Goal: Understand process/instructions

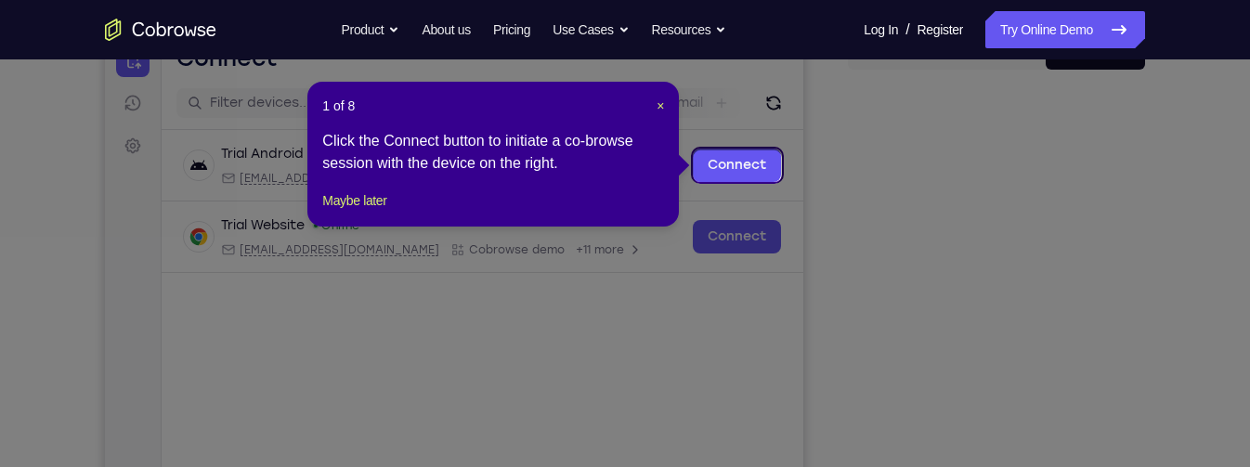
scroll to position [199, 0]
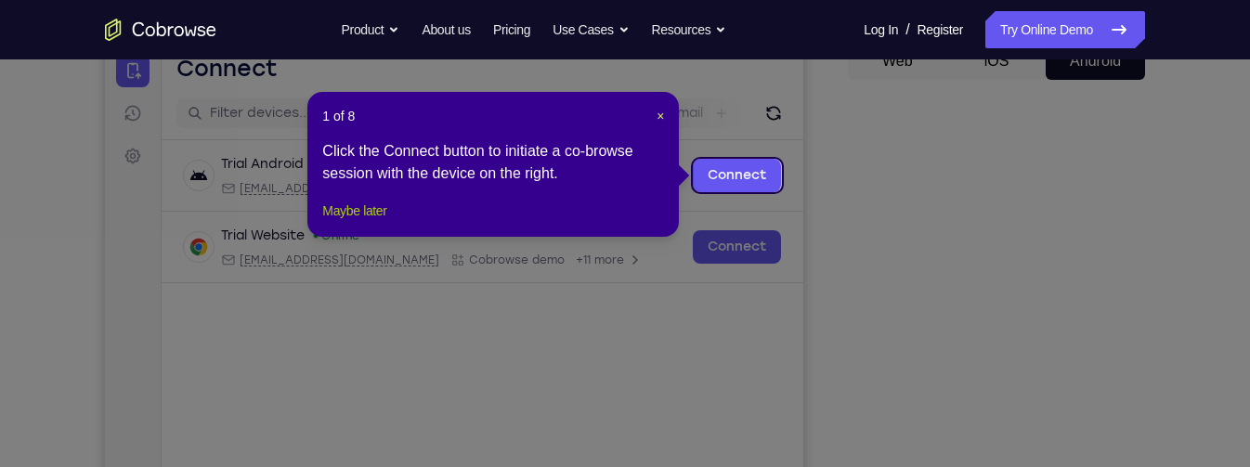
click at [371, 222] on button "Maybe later" at bounding box center [354, 211] width 64 height 22
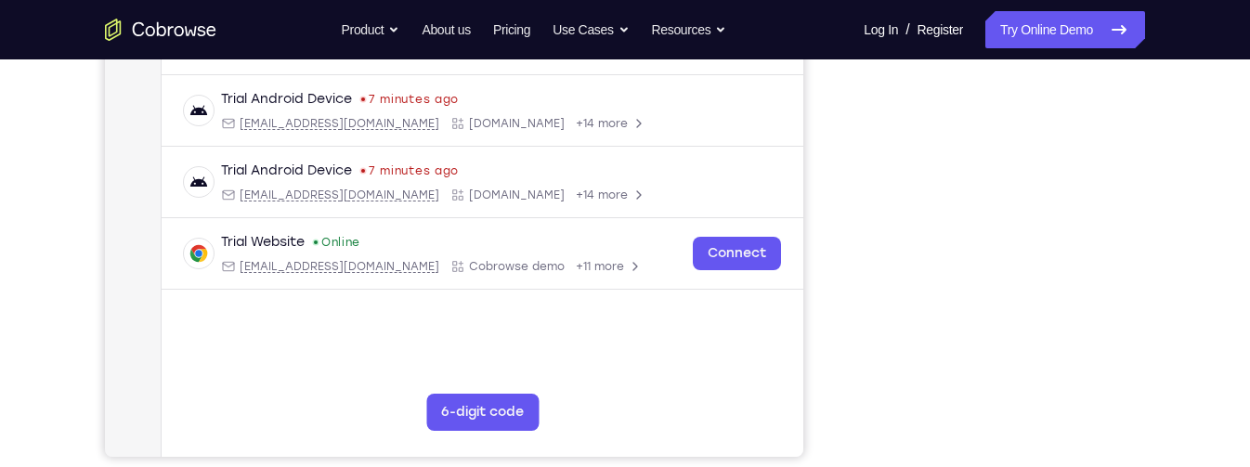
scroll to position [409, 0]
click at [1151, 172] on div "Your Support Agent Your Customer Web iOS Android Next Steps We’d be happy to gi…" at bounding box center [625, 263] width 1189 height 1225
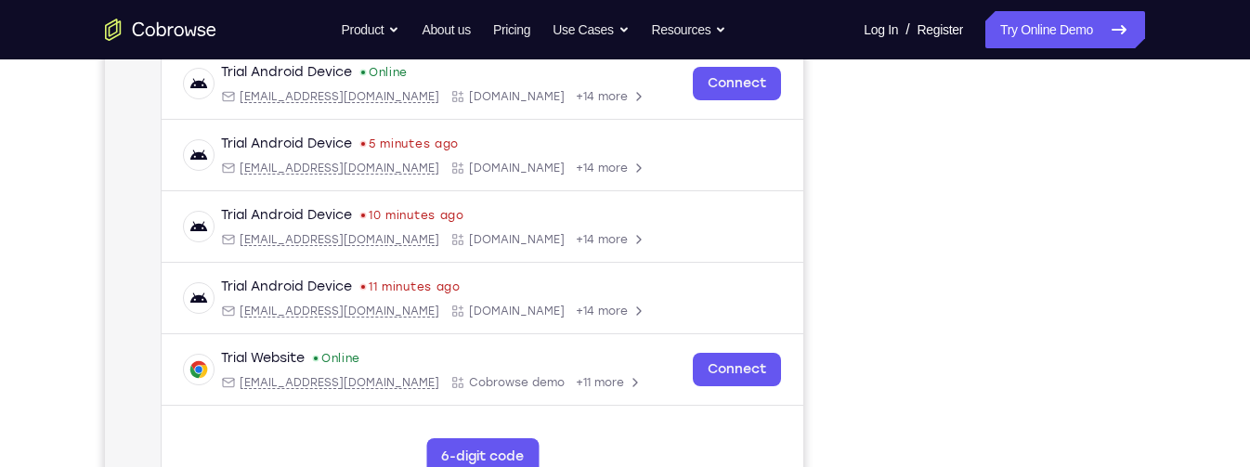
scroll to position [365, 0]
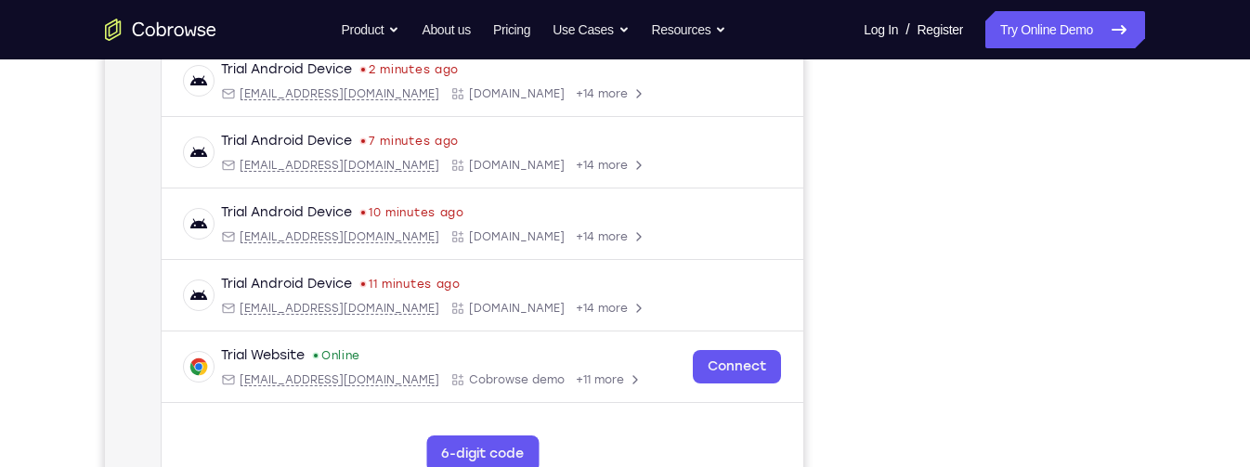
click at [1184, 381] on div "Your Support Agent Your Customer Web iOS Android Next Steps We’d be happy to gi…" at bounding box center [625, 306] width 1189 height 1225
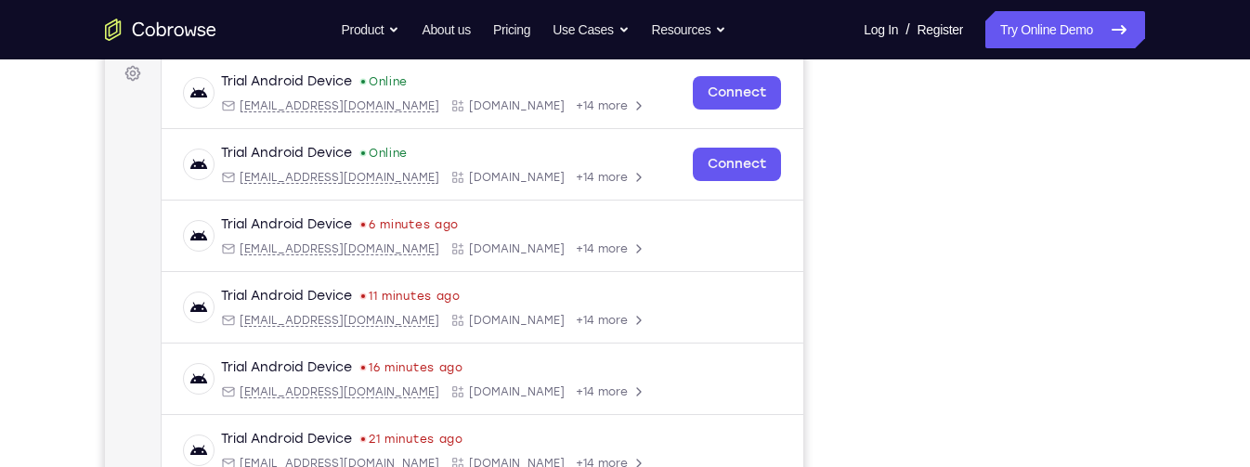
scroll to position [268, 0]
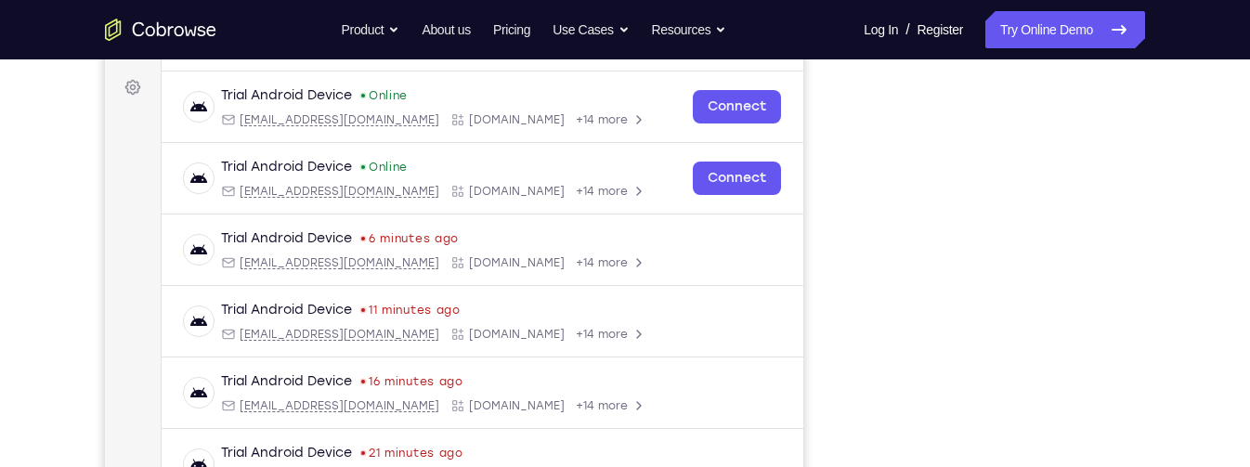
click at [1222, 180] on div "Your Support Agent Your Customer Web iOS Android Next Steps We’d be happy to gi…" at bounding box center [625, 404] width 1250 height 1225
click at [1164, 165] on div "Your Support Agent Your Customer Web iOS Android Next Steps We’d be happy to gi…" at bounding box center [625, 404] width 1189 height 1225
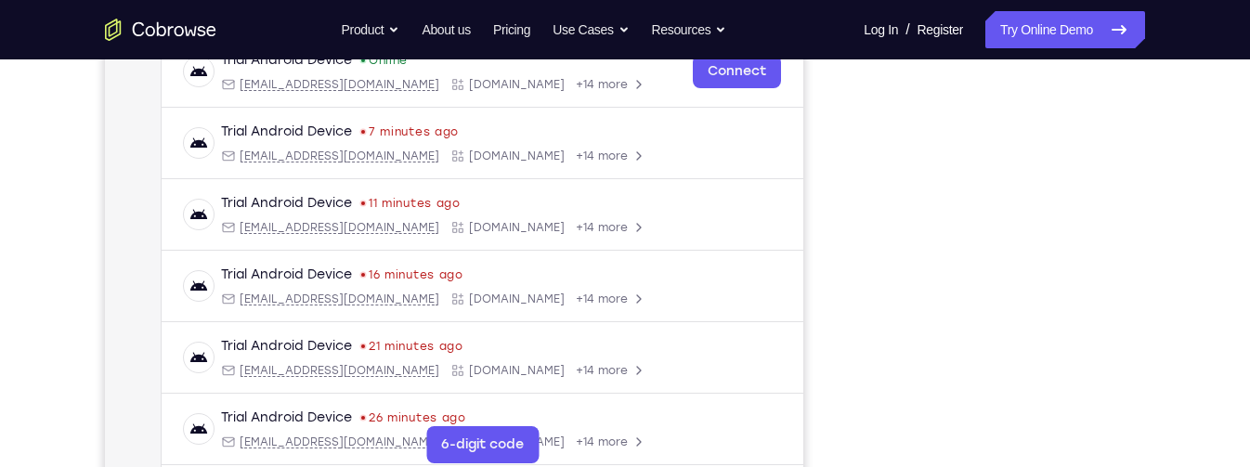
scroll to position [373, 0]
click at [1164, 225] on div "Your Support Agent Your Customer Web iOS Android Next Steps We’d be happy to gi…" at bounding box center [625, 298] width 1189 height 1225
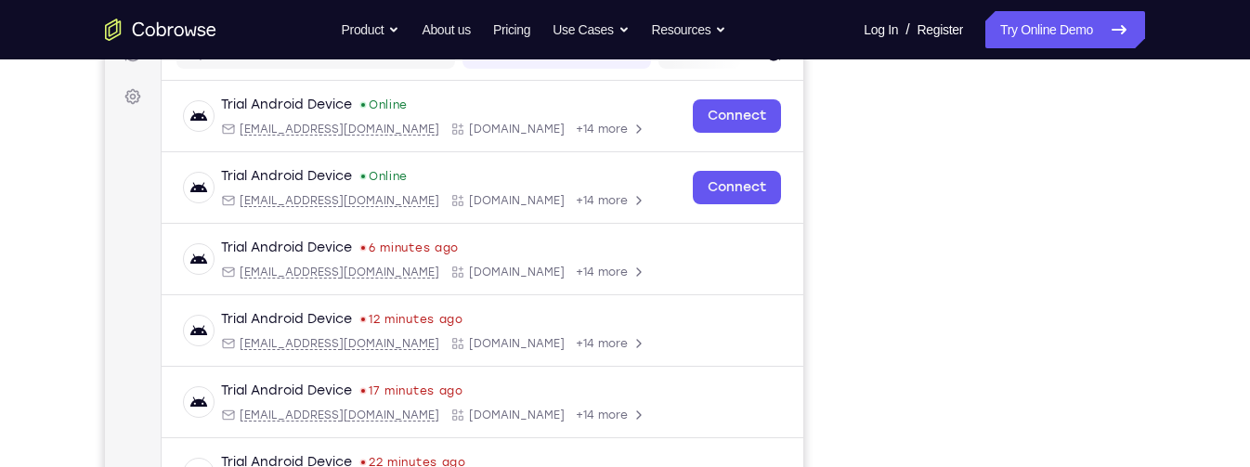
scroll to position [219, 0]
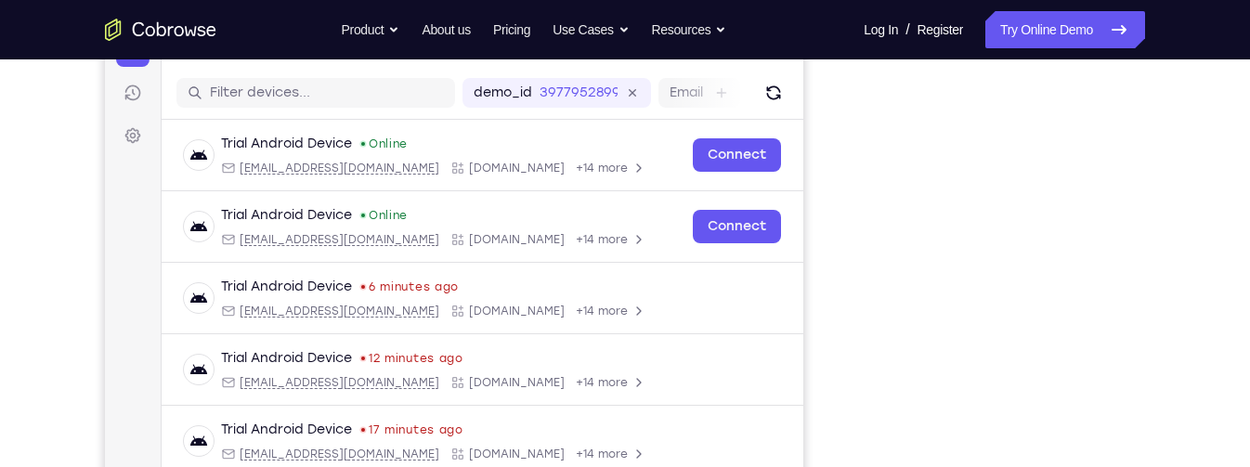
click at [1195, 382] on div "Your Support Agent Your Customer Web iOS Android Next Steps We’d be happy to gi…" at bounding box center [625, 452] width 1189 height 1225
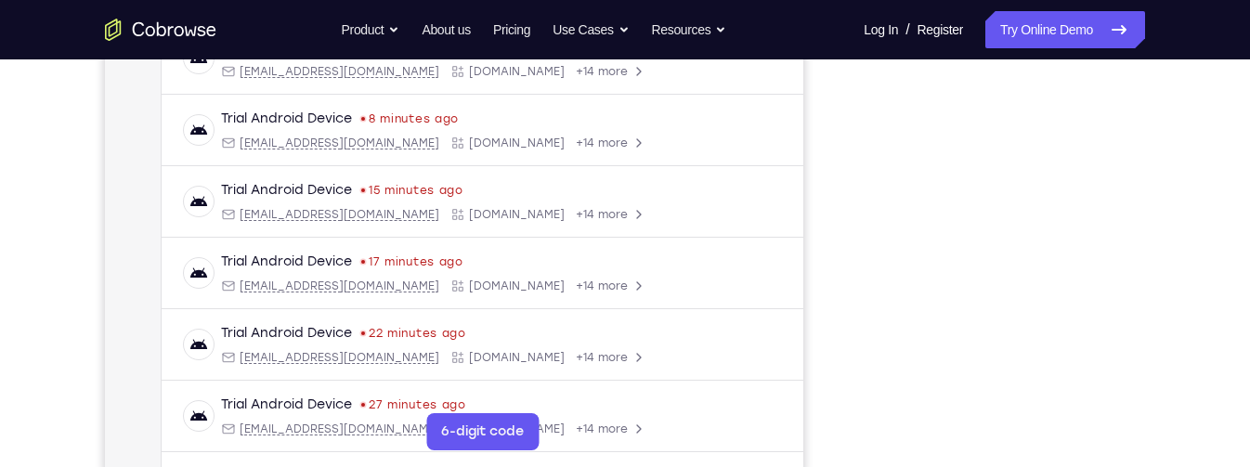
scroll to position [383, 0]
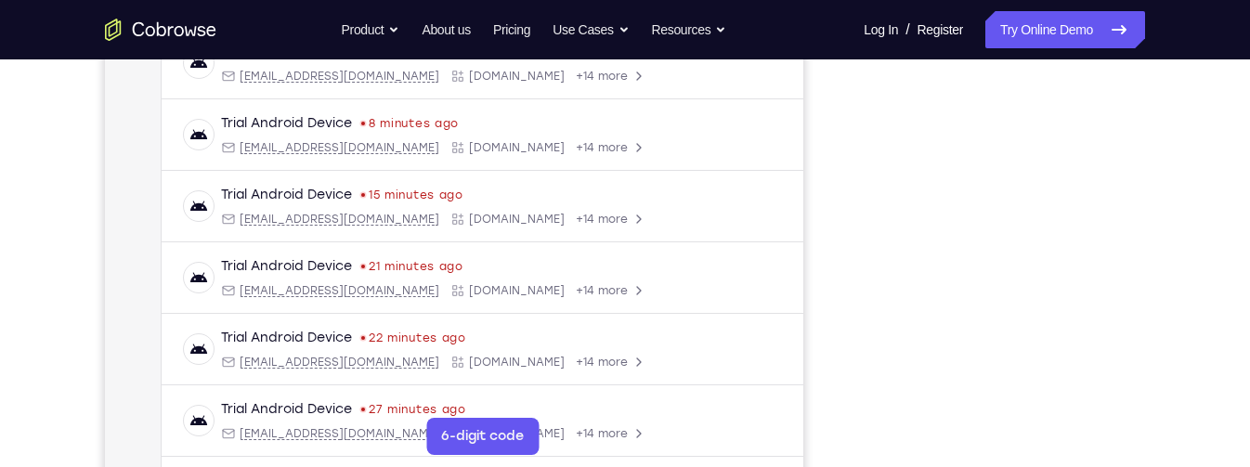
click at [1248, 391] on div "Your Support Agent Your Customer Web iOS Android Next Steps We’d be happy to gi…" at bounding box center [625, 289] width 1250 height 1225
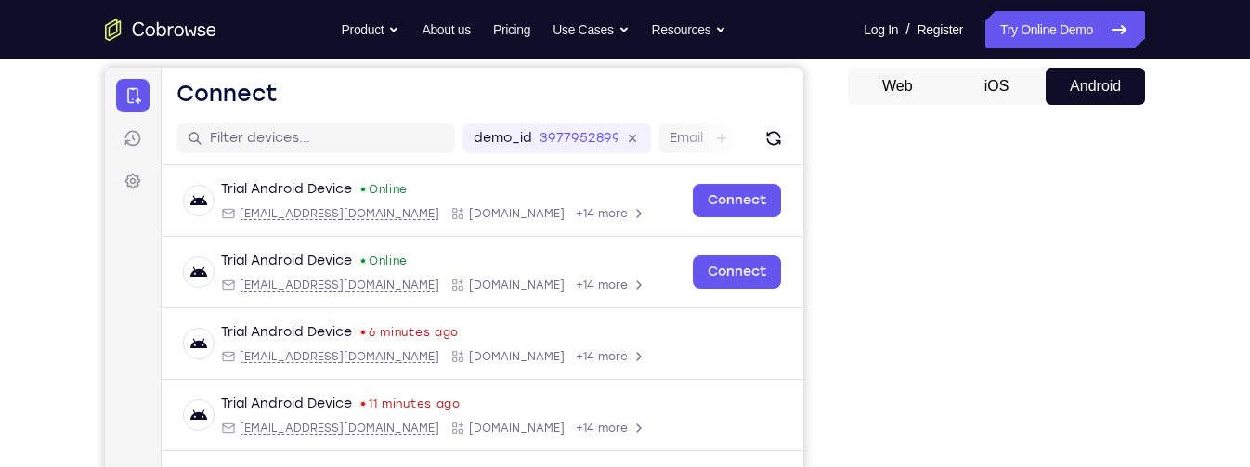
scroll to position [173, 0]
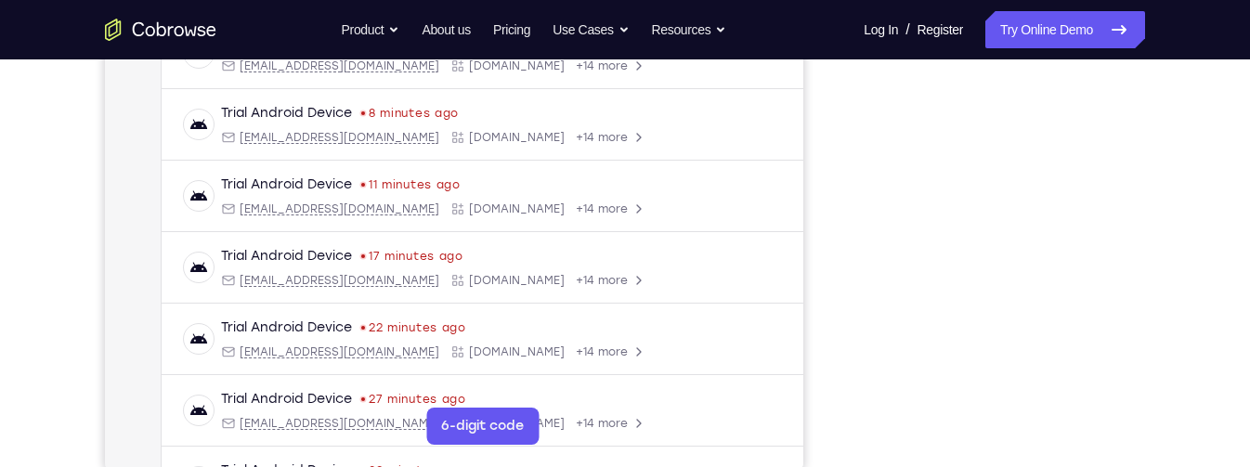
scroll to position [346, 0]
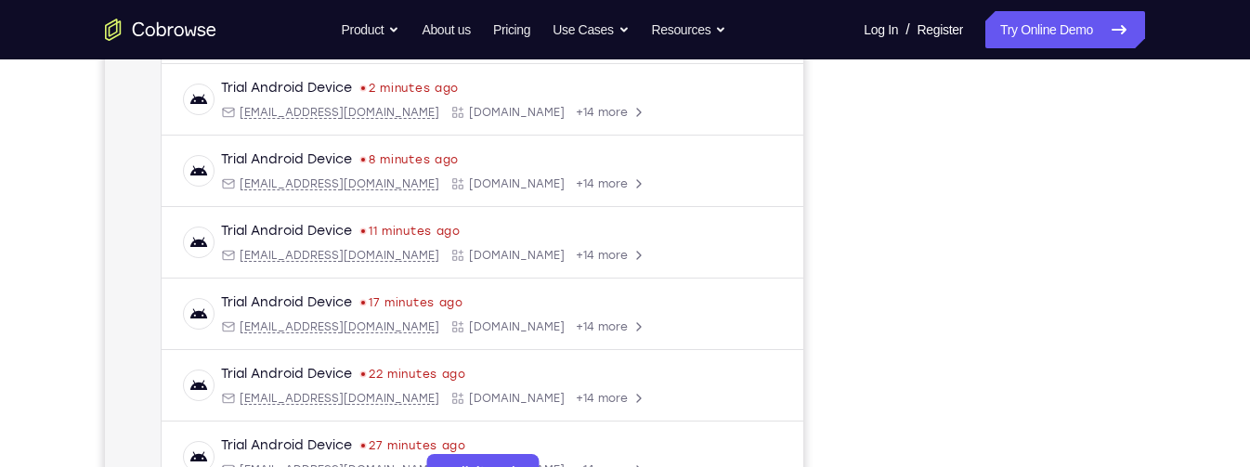
click at [1249, 171] on div "Your Support Agent Your Customer Web iOS Android Next Steps We’d be happy to gi…" at bounding box center [625, 325] width 1250 height 1225
click at [1249, 152] on div "Your Support Agent Your Customer Web iOS Android Next Steps We’d be happy to gi…" at bounding box center [625, 325] width 1250 height 1225
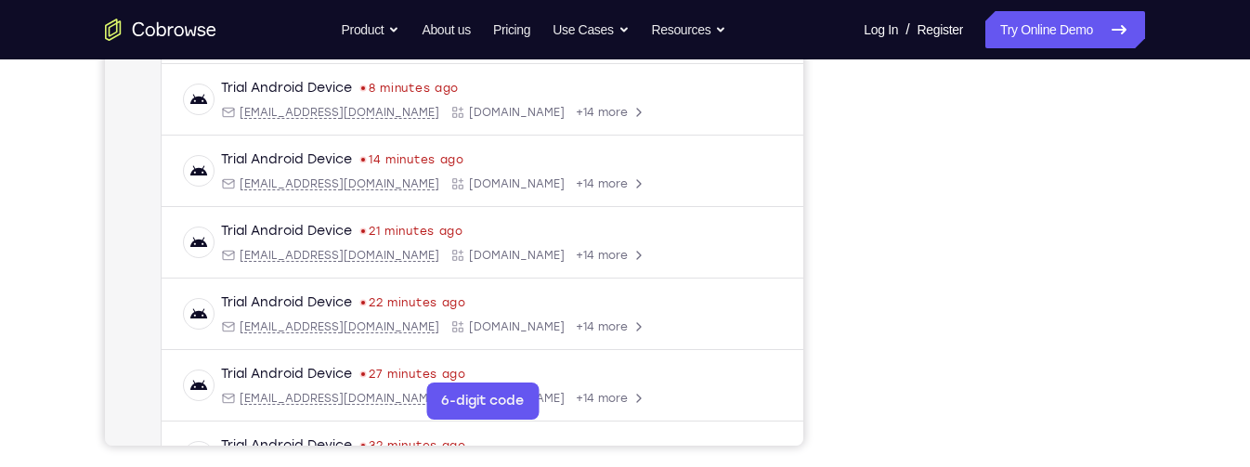
scroll to position [486, 0]
